Goal: Task Accomplishment & Management: Complete application form

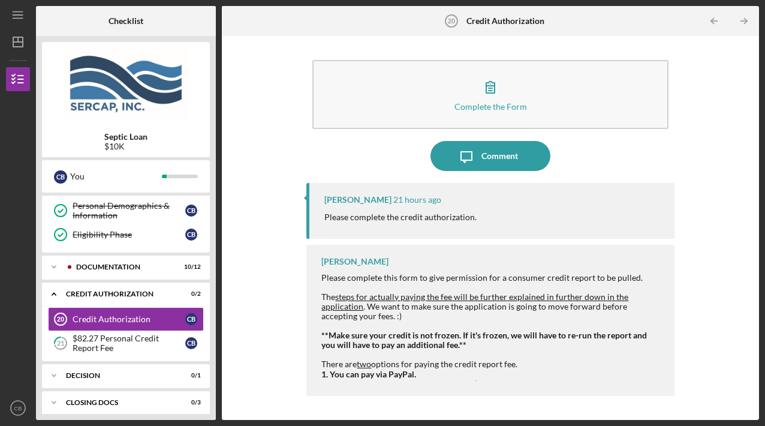
scroll to position [191, 0]
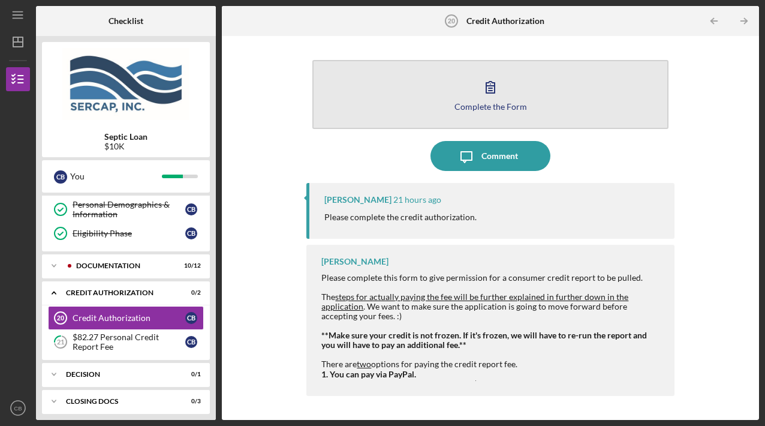
click at [482, 104] on div "Complete the Form" at bounding box center [491, 106] width 73 height 9
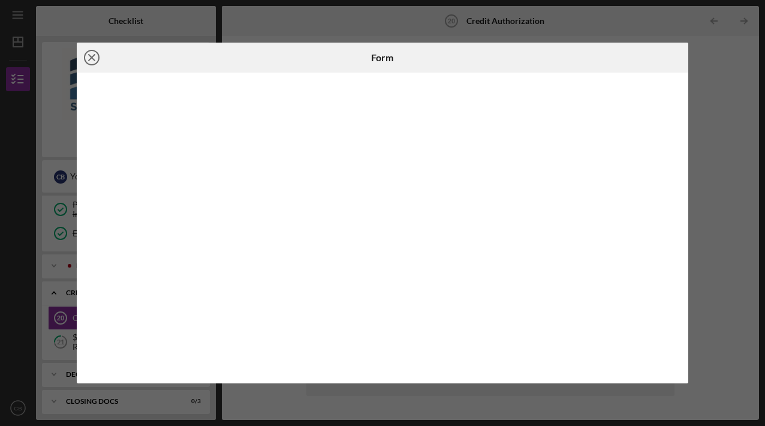
click at [89, 58] on icon "Icon/Close" at bounding box center [92, 58] width 30 height 30
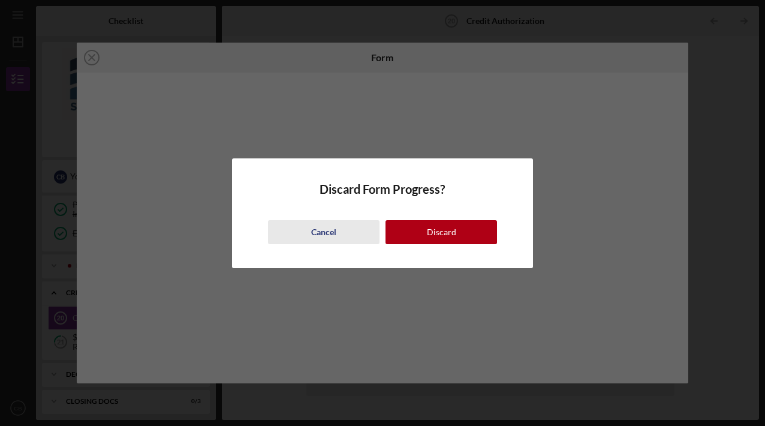
click at [322, 232] on div "Cancel" at bounding box center [323, 232] width 25 height 24
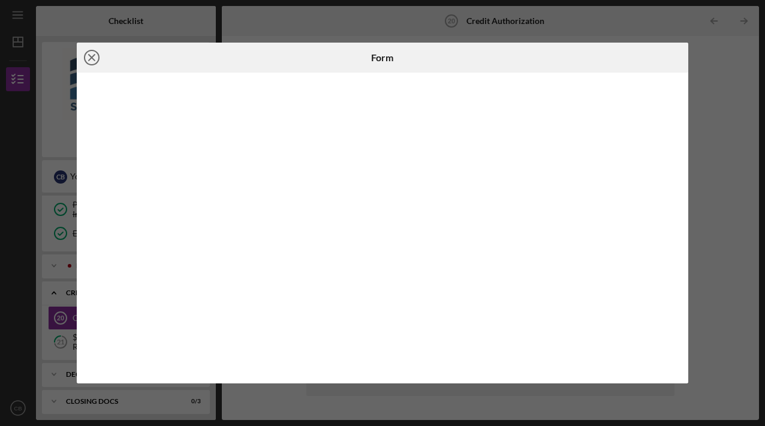
click at [91, 54] on icon "Icon/Close" at bounding box center [92, 58] width 30 height 30
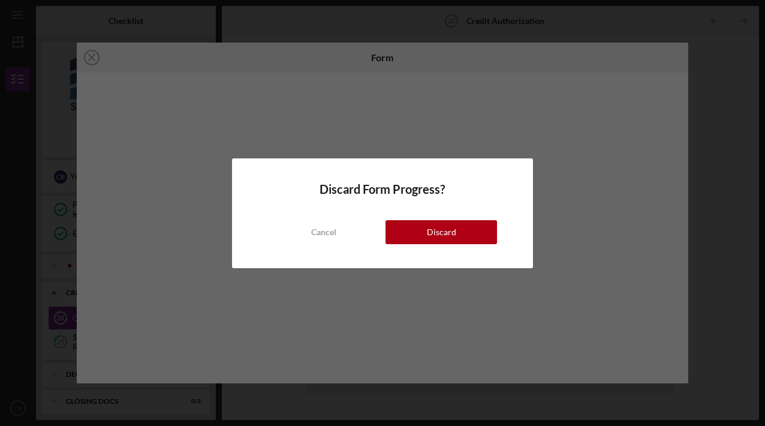
click at [444, 232] on div "Discard" at bounding box center [441, 232] width 29 height 24
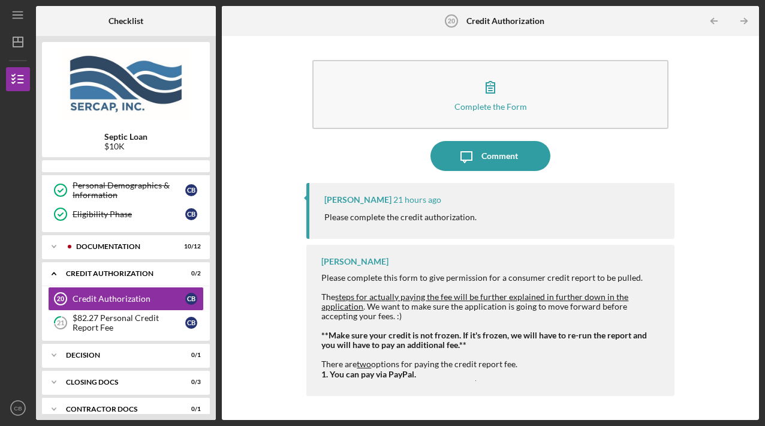
scroll to position [191, 0]
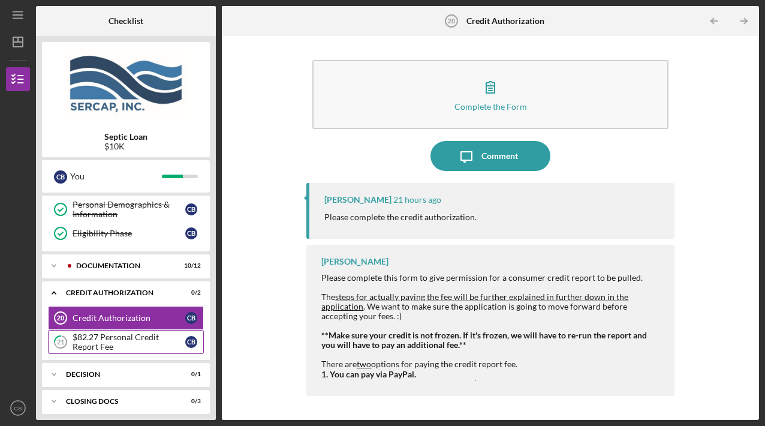
click at [113, 335] on div "$82.27 Personal Credit Report Fee" at bounding box center [129, 341] width 113 height 19
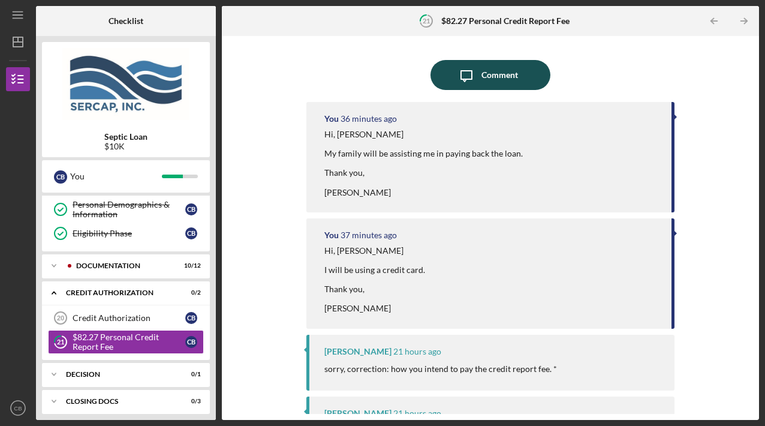
click at [485, 77] on div "Comment" at bounding box center [500, 75] width 37 height 30
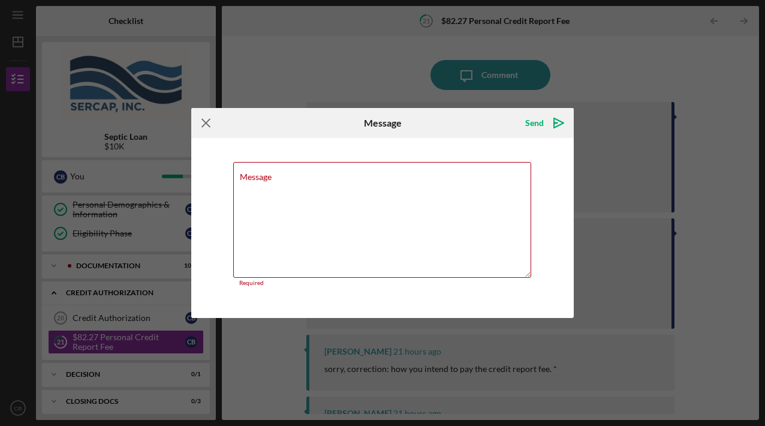
click at [200, 127] on icon "Icon/Menu Close" at bounding box center [206, 123] width 30 height 30
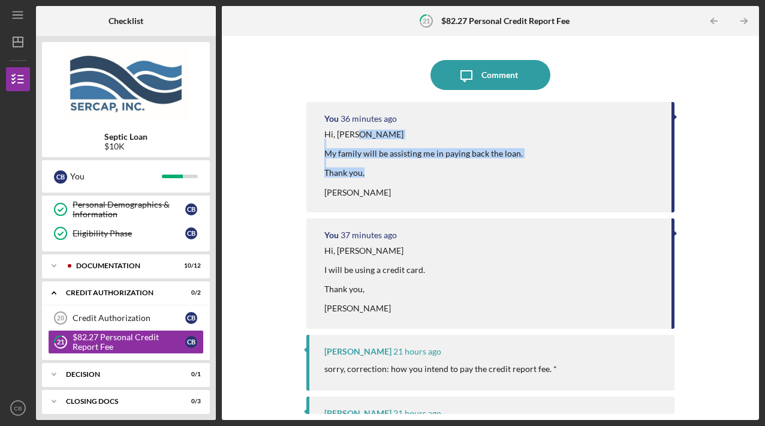
drag, startPoint x: 758, startPoint y: 143, endPoint x: 767, endPoint y: 213, distance: 70.8
click at [765, 213] on html "Icon/Menu 21 $82.27 Personal Credit Report Fee Checklist Septic Loan $10K C B Y…" at bounding box center [382, 213] width 765 height 426
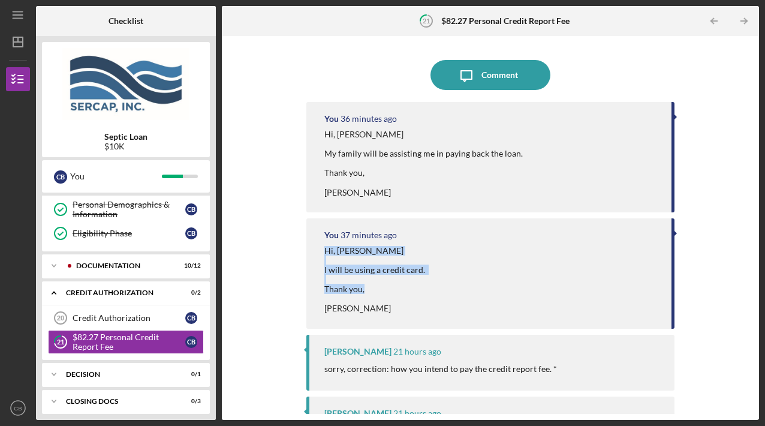
drag, startPoint x: 765, startPoint y: 213, endPoint x: 765, endPoint y: 314, distance: 101.4
click at [765, 314] on html "Icon/Menu 21 $82.27 Personal Credit Report Fee Checklist Septic Loan $10K C B Y…" at bounding box center [382, 213] width 765 height 426
click at [465, 332] on div "You 36 minutes ago Hi, [PERSON_NAME] My family will be assisting me in paying b…" at bounding box center [491, 252] width 368 height 300
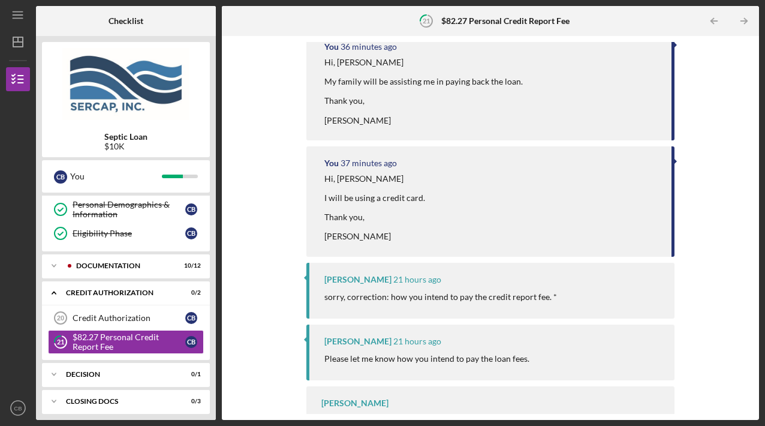
scroll to position [105, 0]
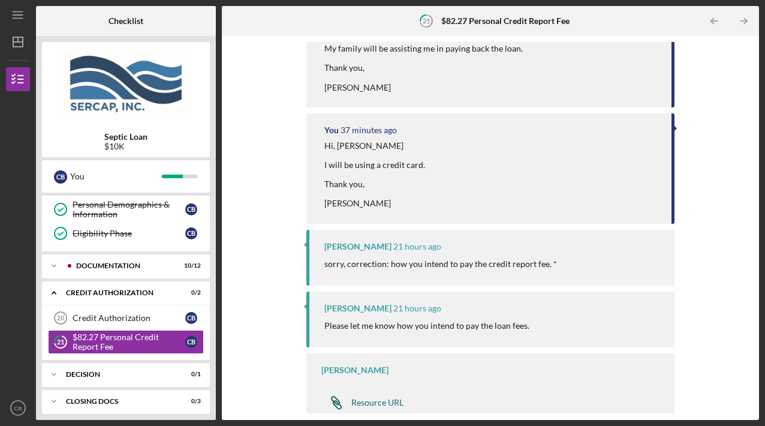
click at [361, 404] on div "Resource URL" at bounding box center [378, 403] width 52 height 10
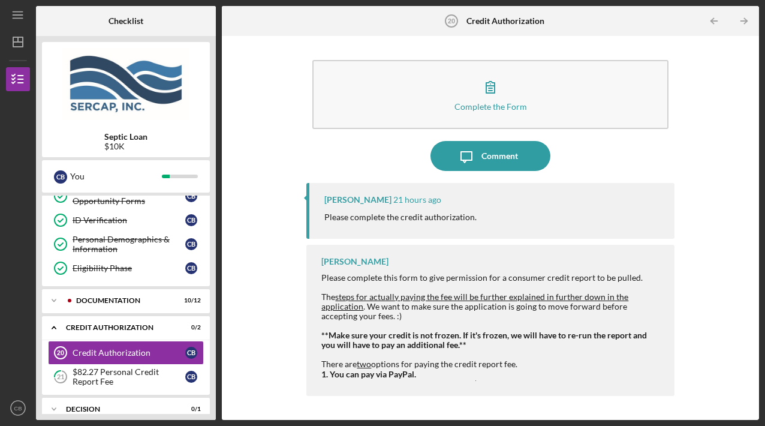
scroll to position [191, 0]
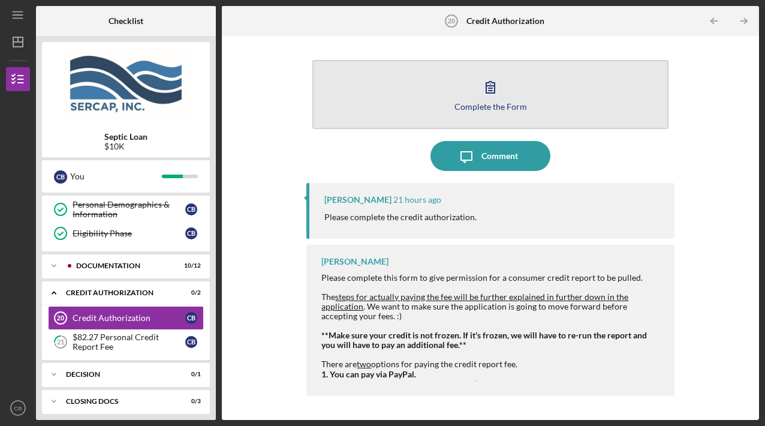
click at [489, 107] on div "Complete the Form" at bounding box center [491, 106] width 73 height 9
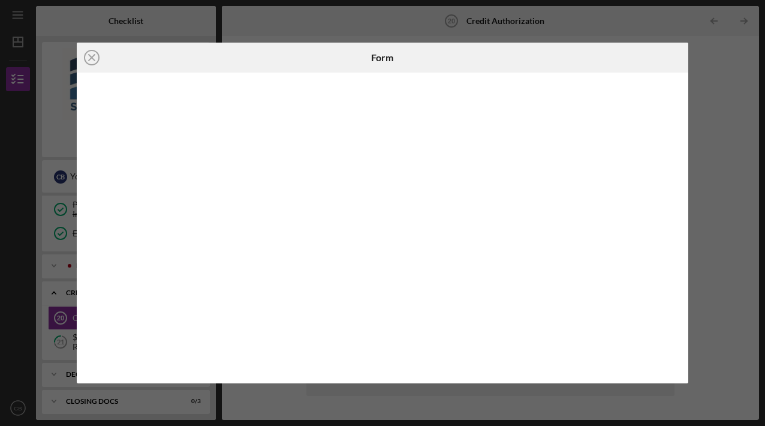
drag, startPoint x: 678, startPoint y: 296, endPoint x: 677, endPoint y: 256, distance: 40.2
click at [677, 256] on div at bounding box center [383, 228] width 612 height 311
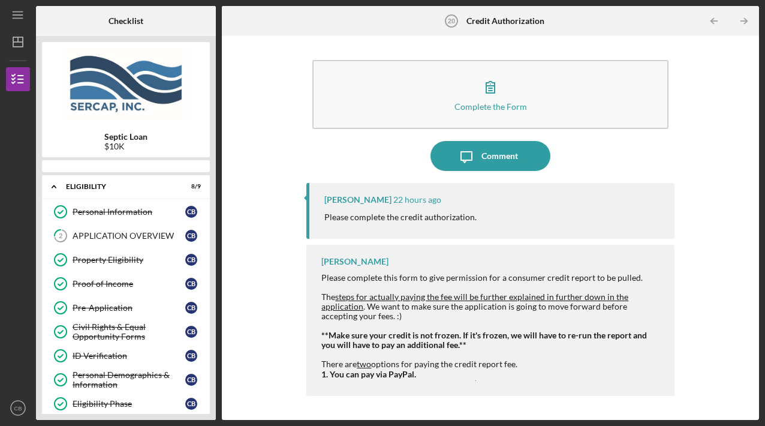
scroll to position [191, 0]
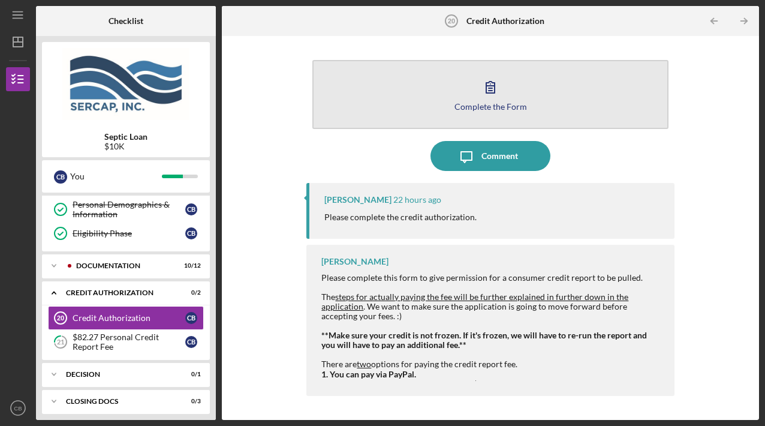
click at [468, 108] on div "Complete the Form" at bounding box center [491, 106] width 73 height 9
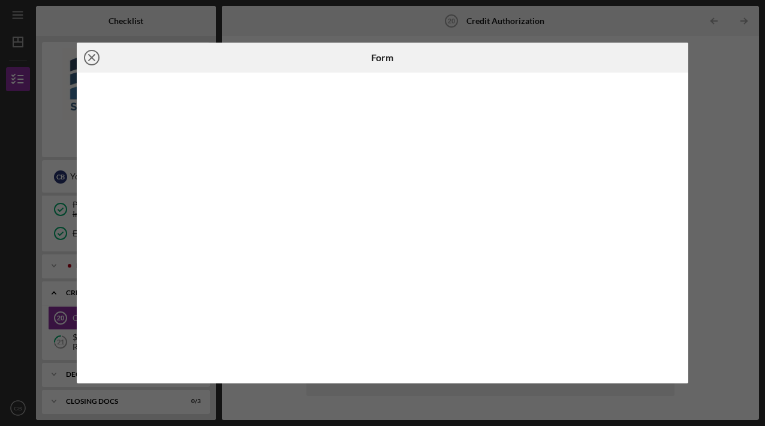
click at [93, 59] on icon "Icon/Close" at bounding box center [92, 58] width 30 height 30
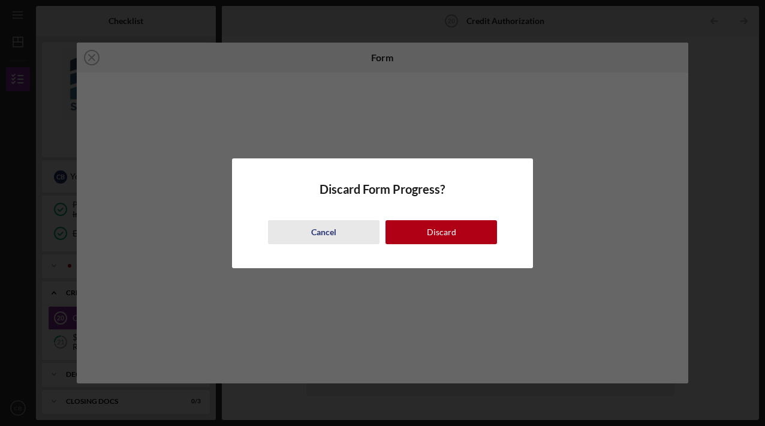
click at [327, 226] on div "Cancel" at bounding box center [323, 232] width 25 height 24
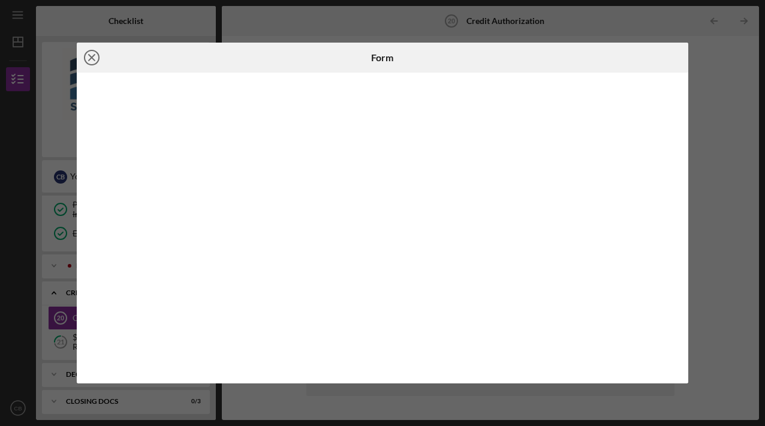
click at [92, 62] on icon "Icon/Close" at bounding box center [92, 58] width 30 height 30
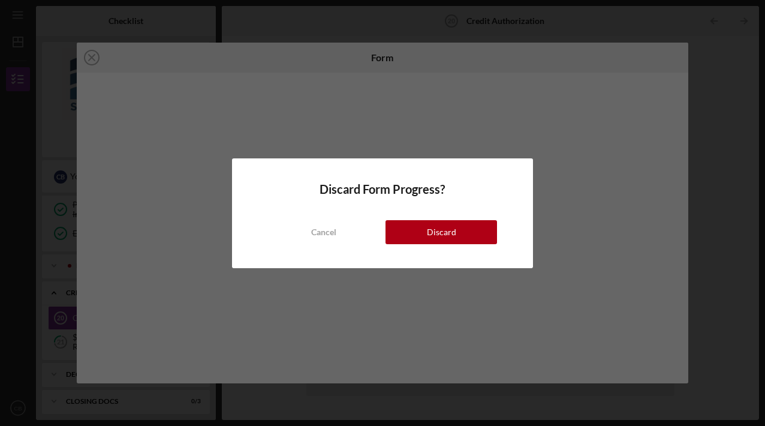
click at [329, 227] on div "Cancel" at bounding box center [323, 232] width 25 height 24
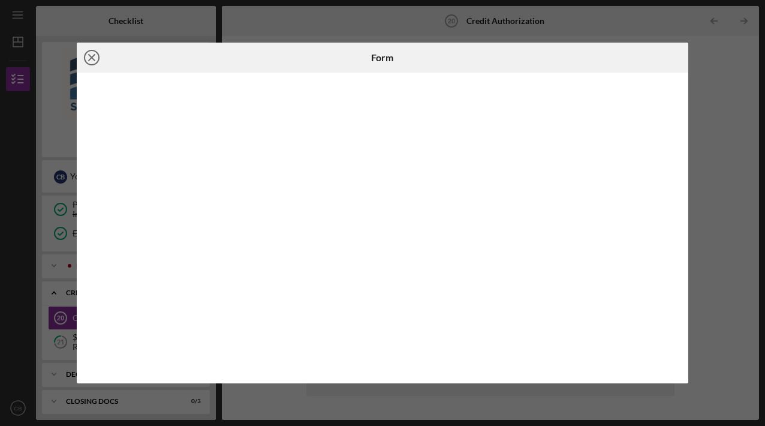
click at [95, 60] on icon "Icon/Close" at bounding box center [92, 58] width 30 height 30
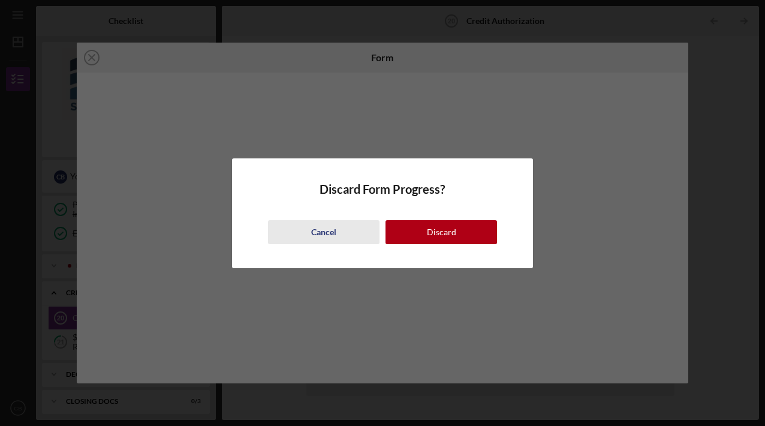
click at [329, 232] on div "Cancel" at bounding box center [323, 232] width 25 height 24
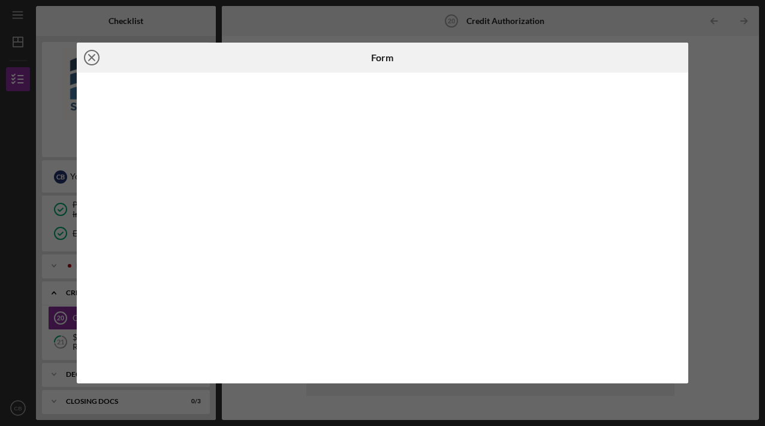
click at [91, 57] on line at bounding box center [92, 58] width 6 height 6
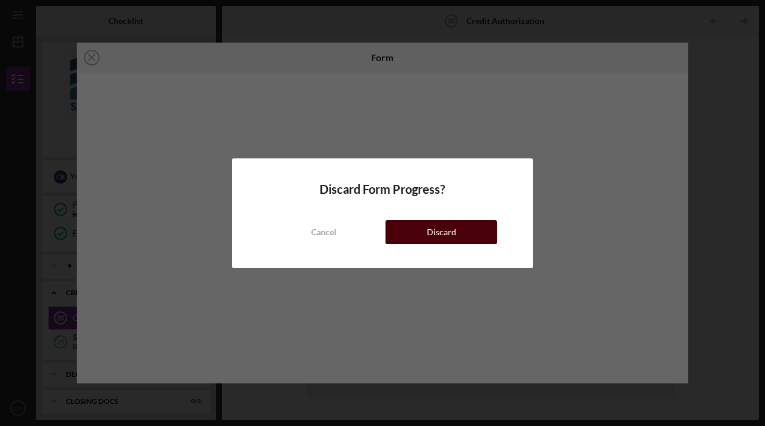
click at [428, 224] on div "Discard" at bounding box center [441, 232] width 29 height 24
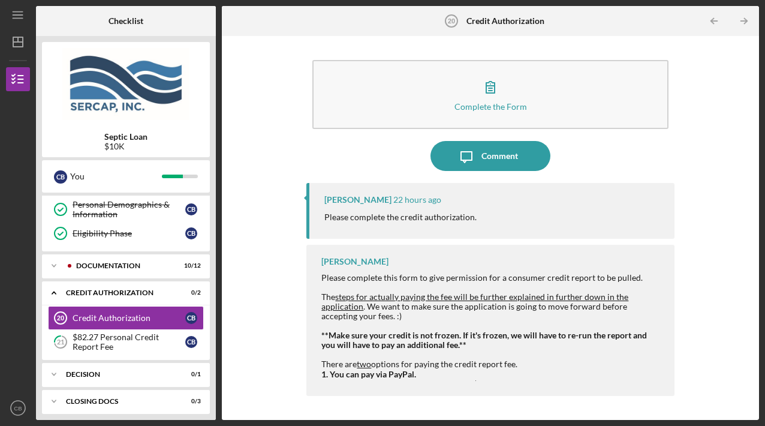
drag, startPoint x: 764, startPoint y: 78, endPoint x: 767, endPoint y: 130, distance: 51.7
click at [765, 130] on html "Icon/Menu Credit Authorization 20 Credit Authorization Checklist Septic Loan $1…" at bounding box center [382, 213] width 765 height 426
